Goal: Task Accomplishment & Management: Complete application form

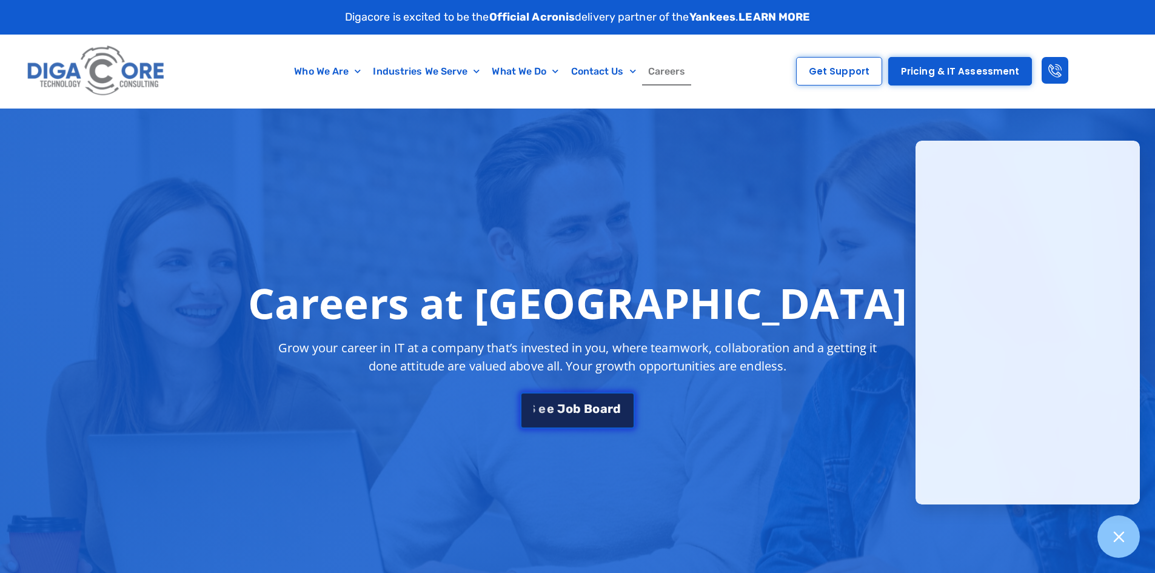
click at [596, 409] on span "o" at bounding box center [596, 408] width 7 height 12
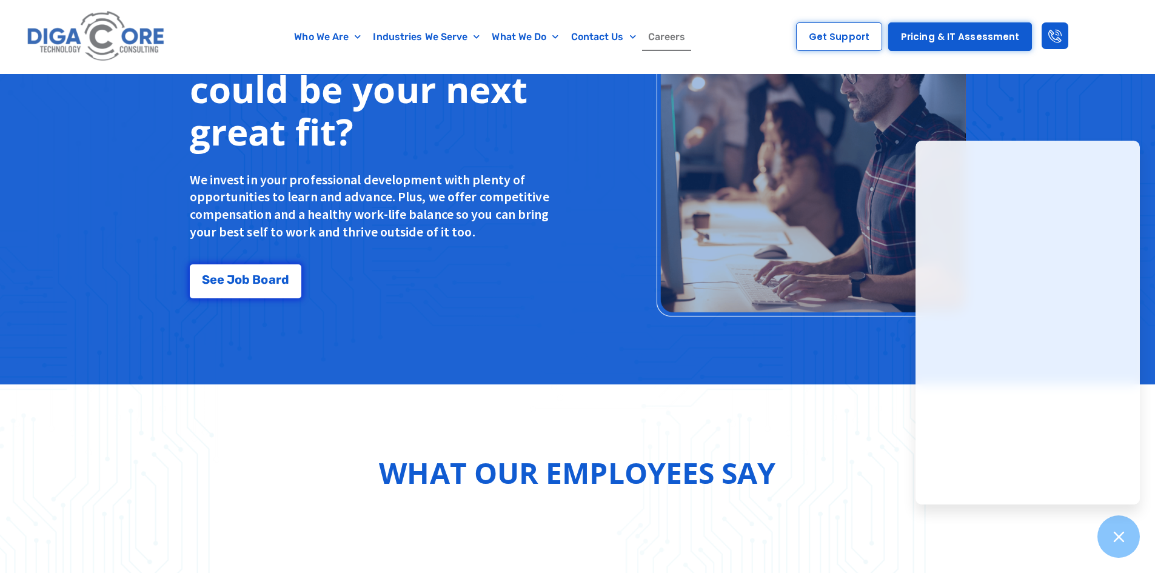
scroll to position [1044, 0]
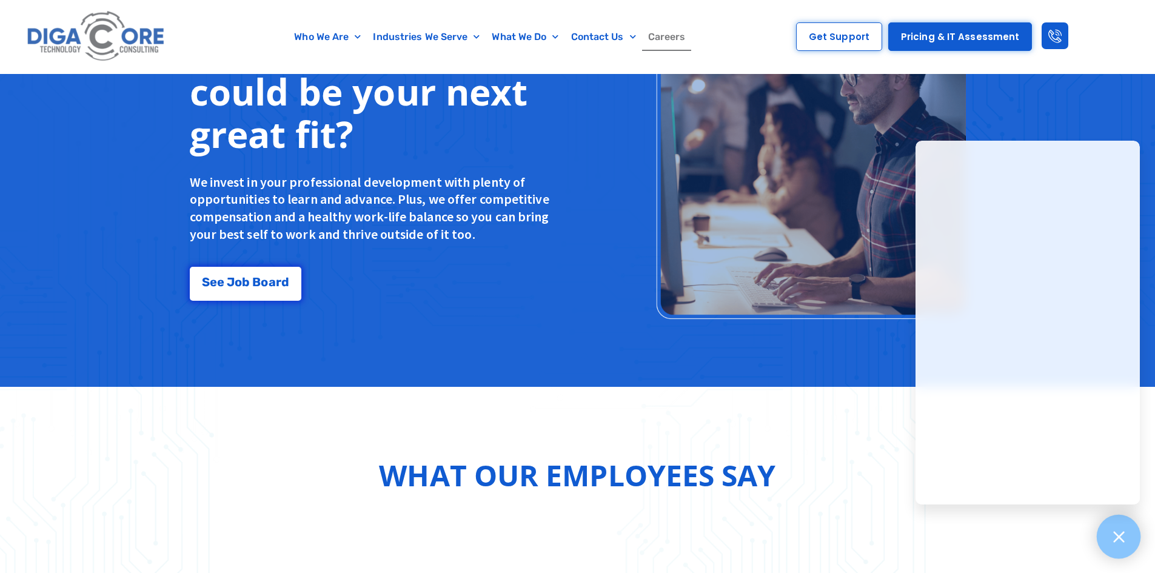
click at [1127, 540] on div at bounding box center [1119, 537] width 44 height 44
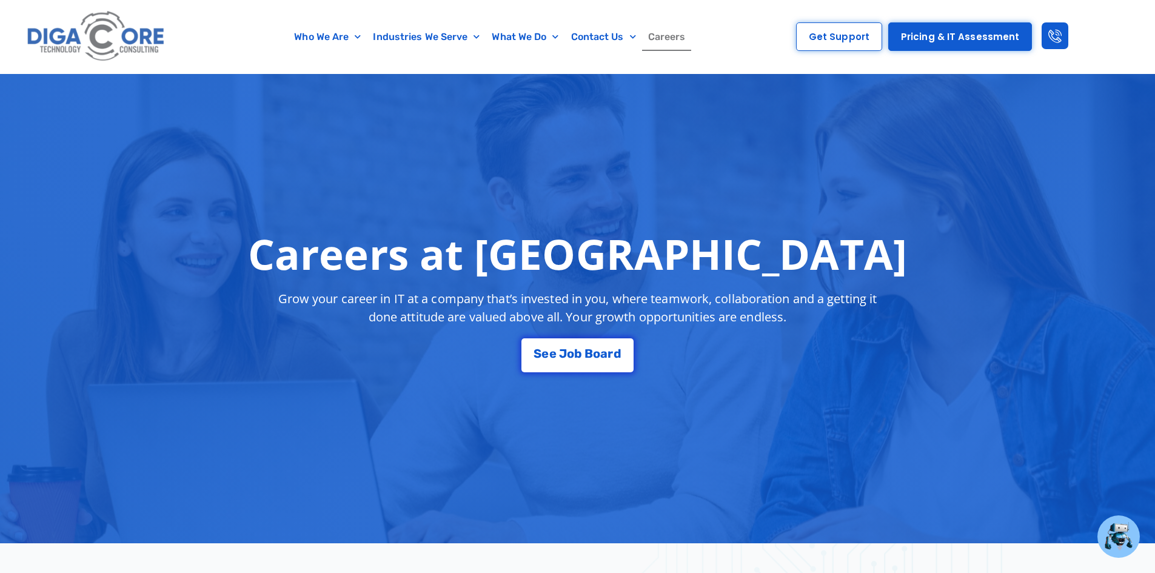
scroll to position [0, 0]
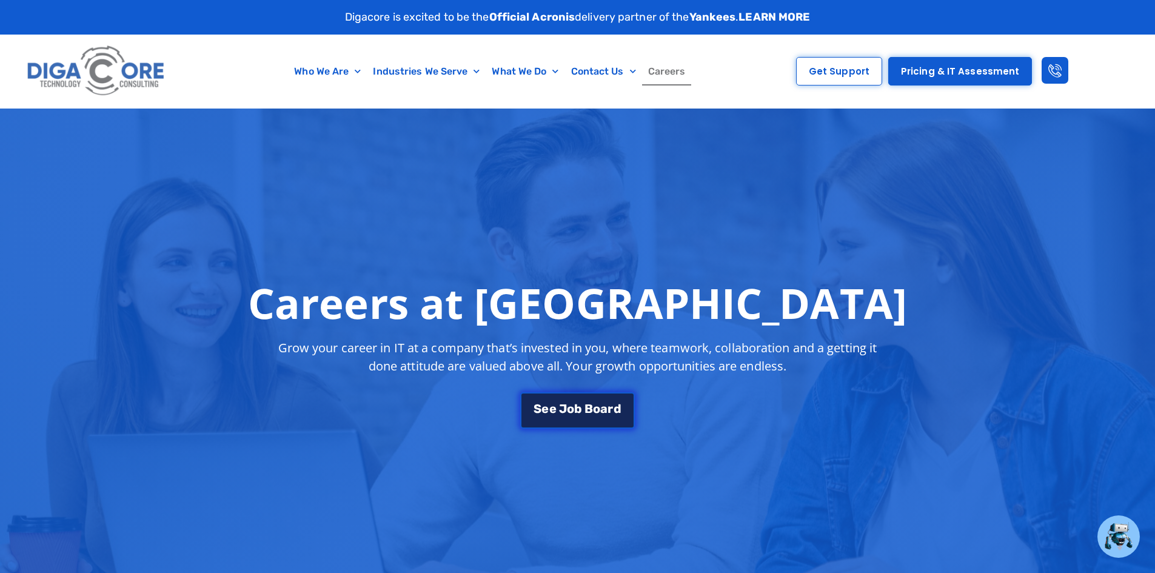
click at [597, 414] on span "o" at bounding box center [596, 408] width 7 height 12
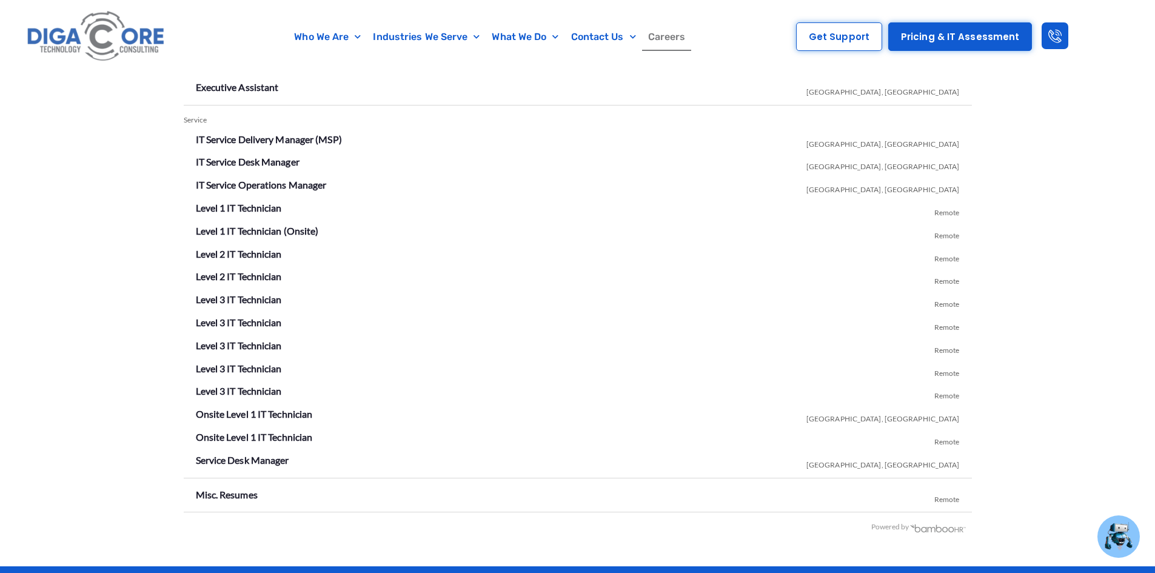
scroll to position [2136, 0]
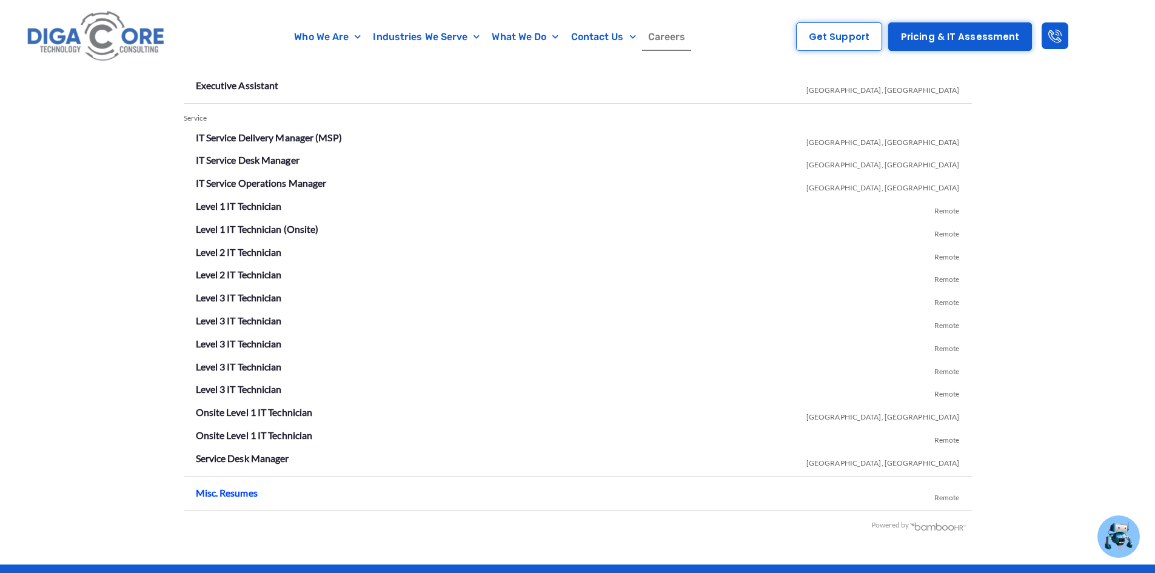
click at [236, 495] on link "Misc. Resumes" at bounding box center [227, 493] width 62 height 12
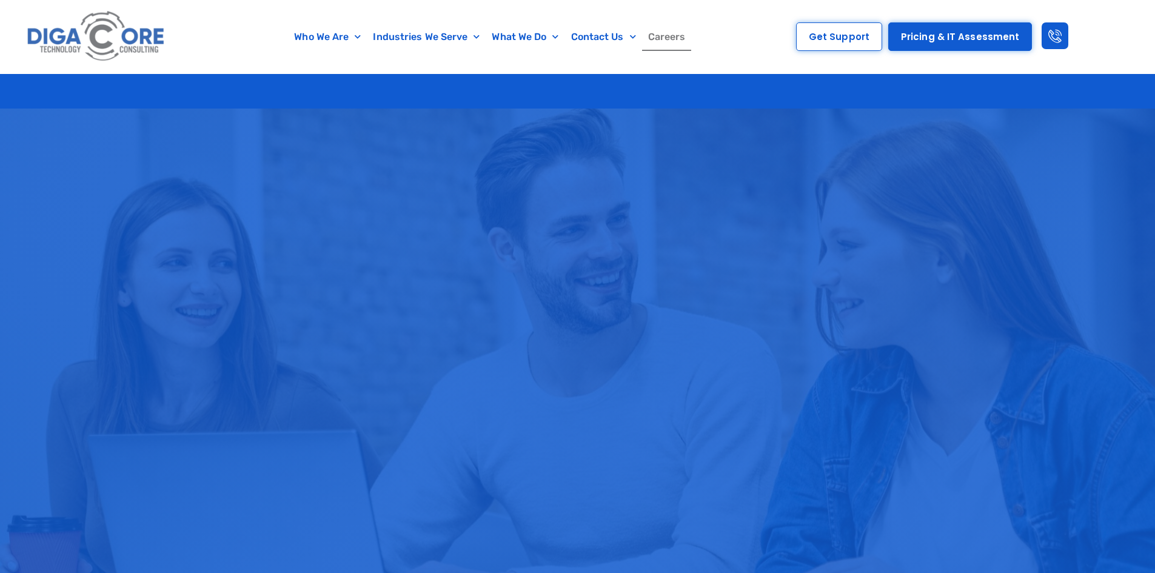
scroll to position [2136, 0]
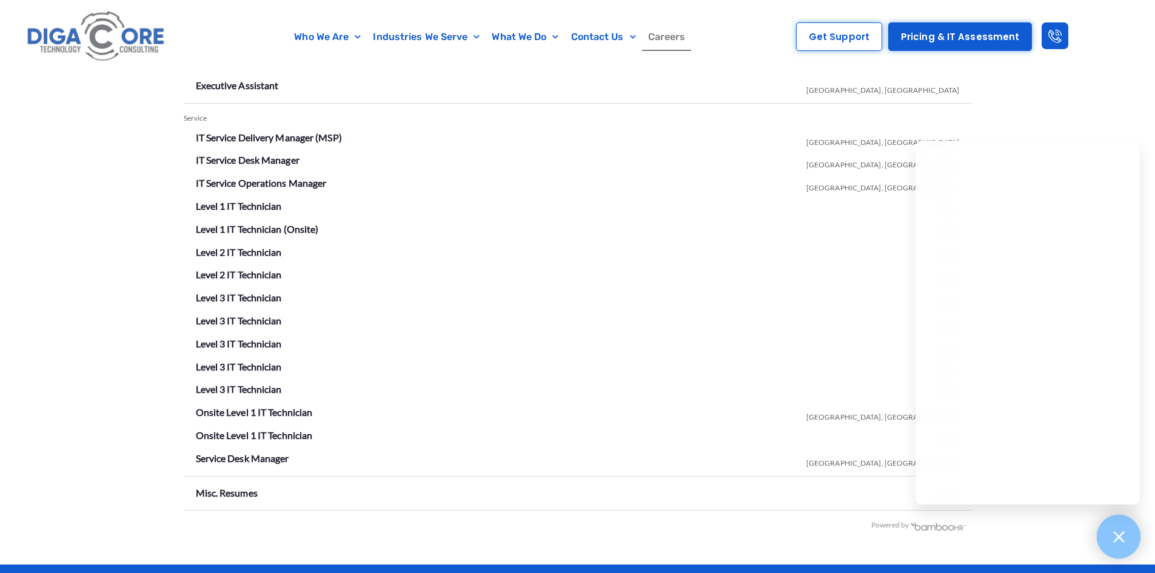
click at [1125, 545] on div at bounding box center [1119, 537] width 44 height 44
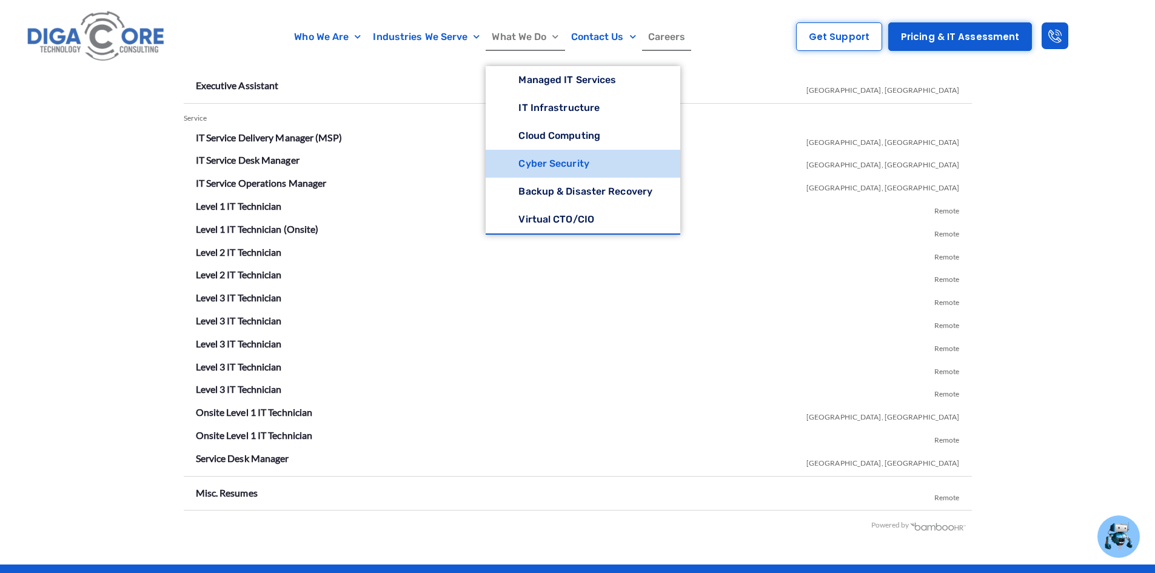
click at [553, 164] on link "Cyber Security" at bounding box center [583, 164] width 195 height 28
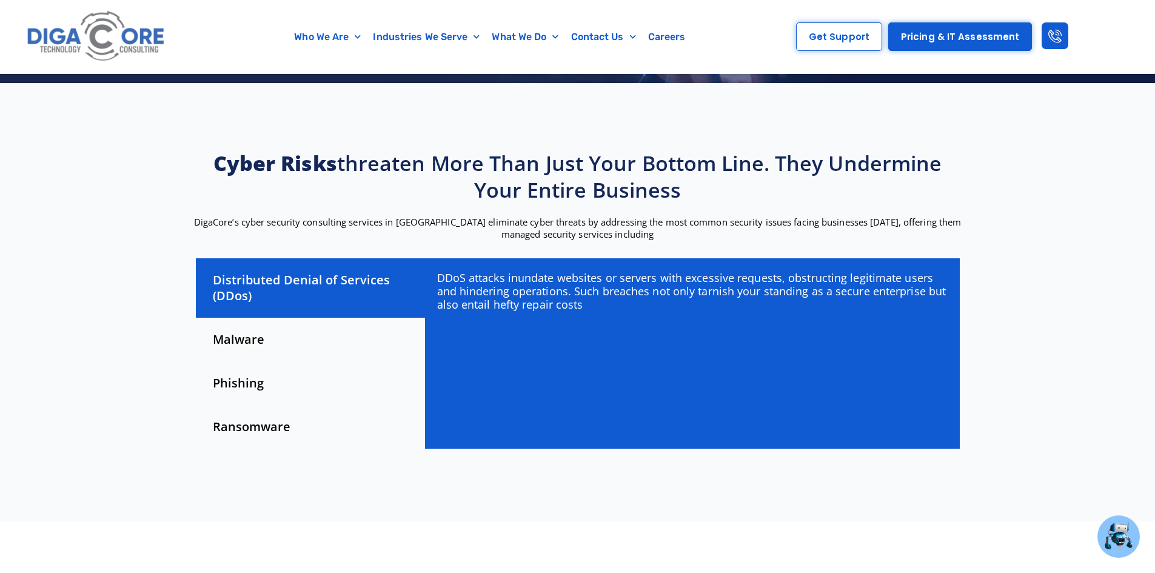
scroll to position [243, 0]
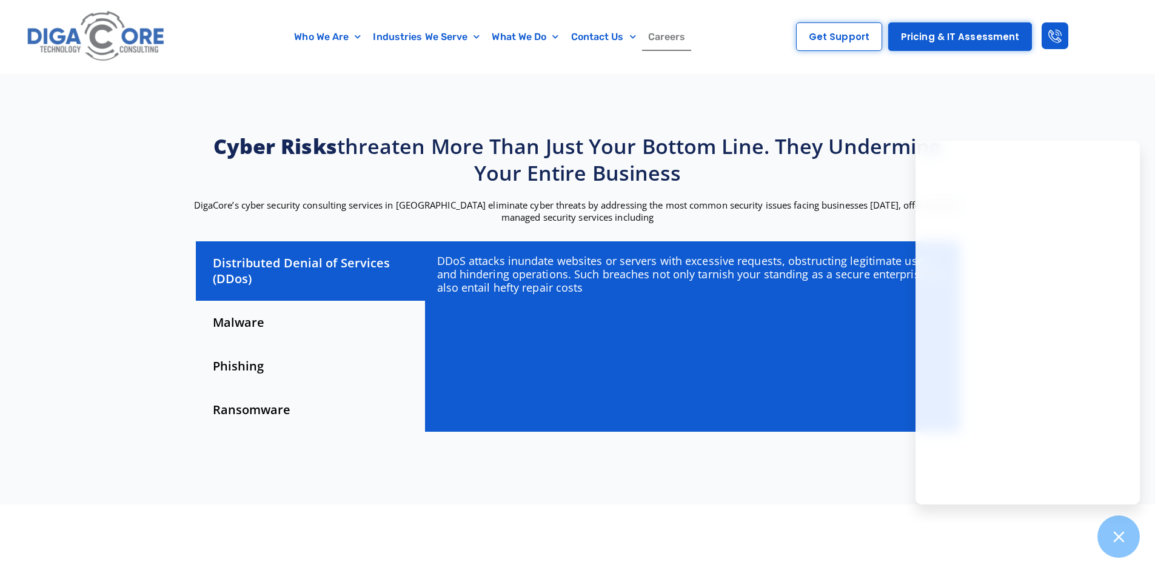
click at [671, 36] on link "Careers" at bounding box center [667, 37] width 50 height 28
